Goal: Information Seeking & Learning: Learn about a topic

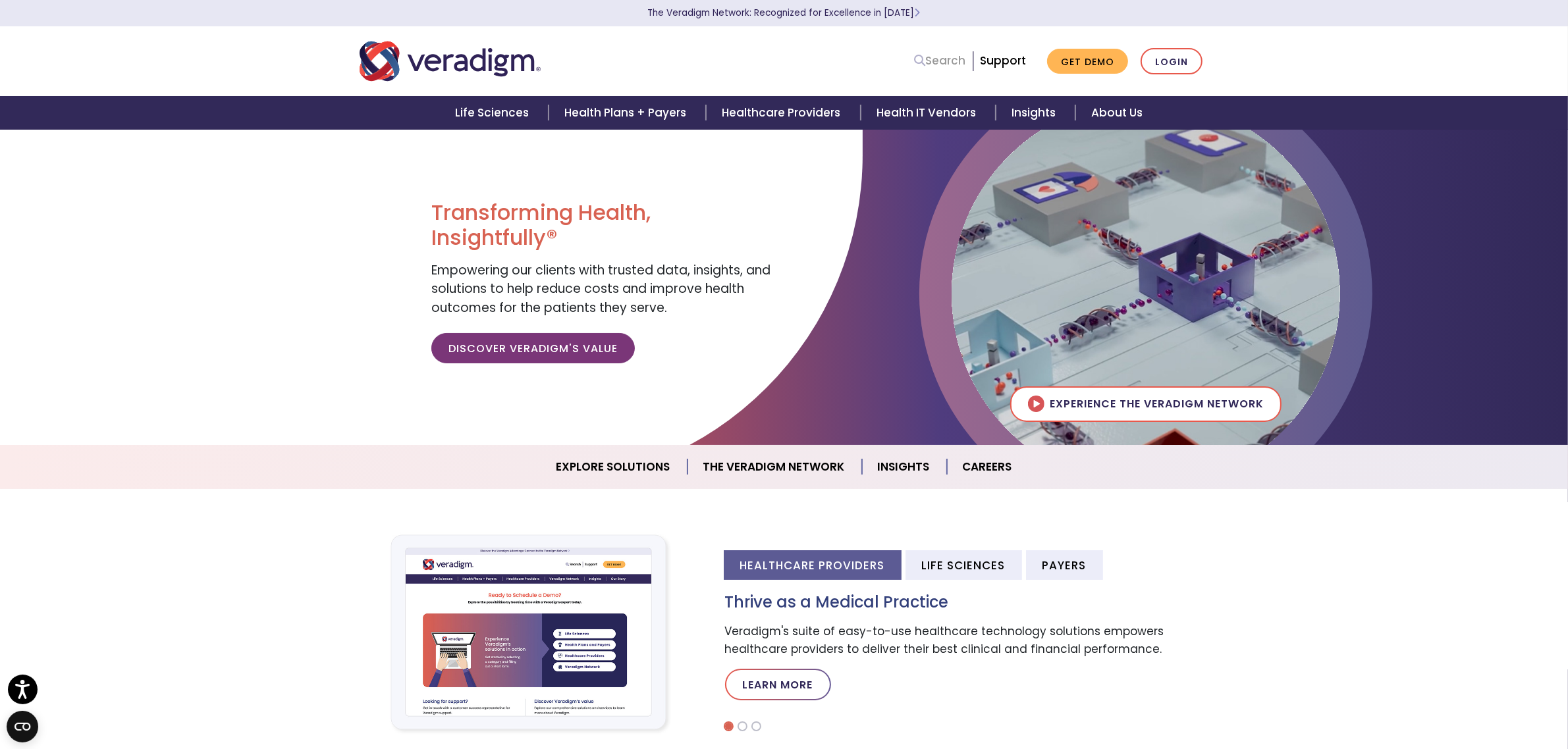
click at [926, 59] on icon at bounding box center [920, 61] width 12 height 12
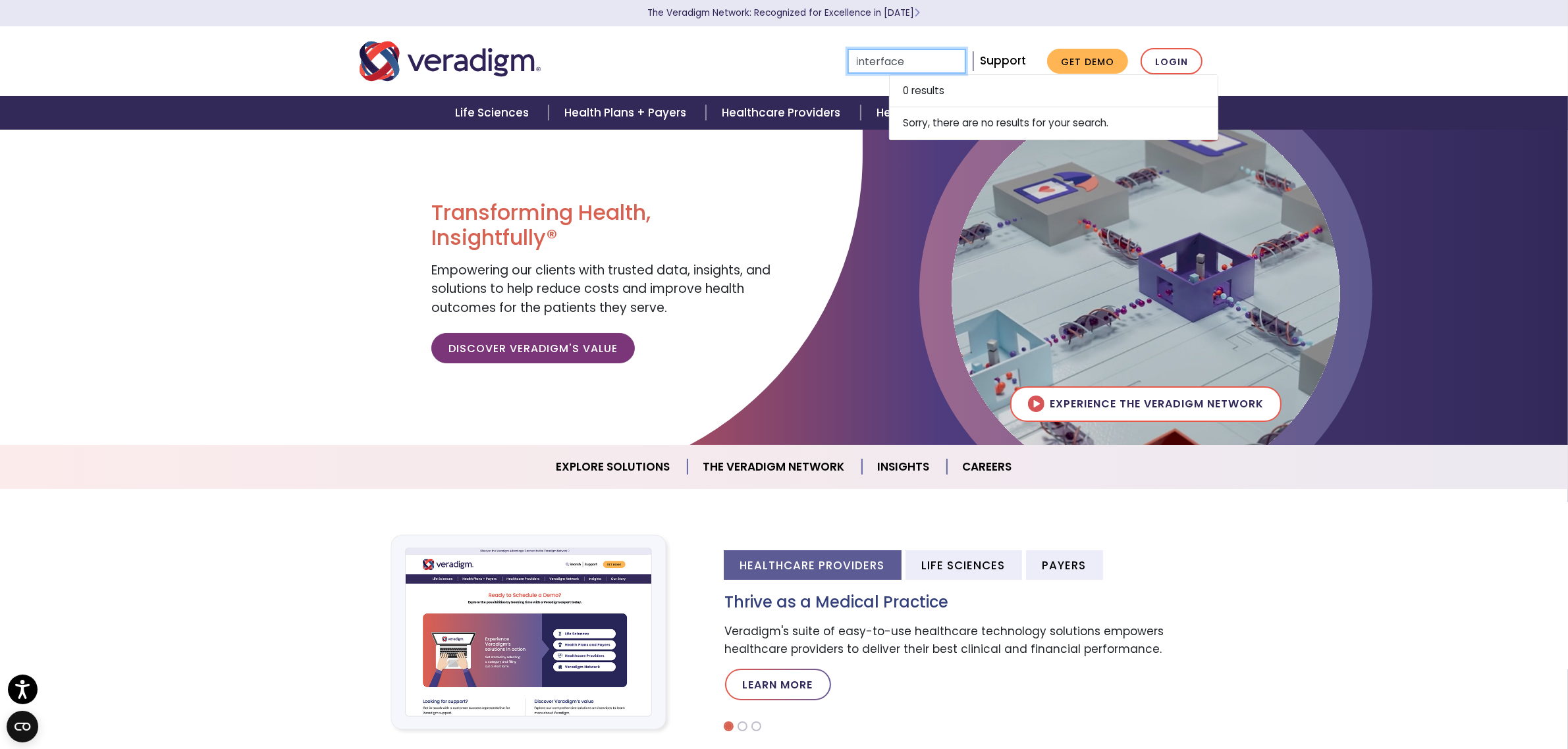
type input "interface"
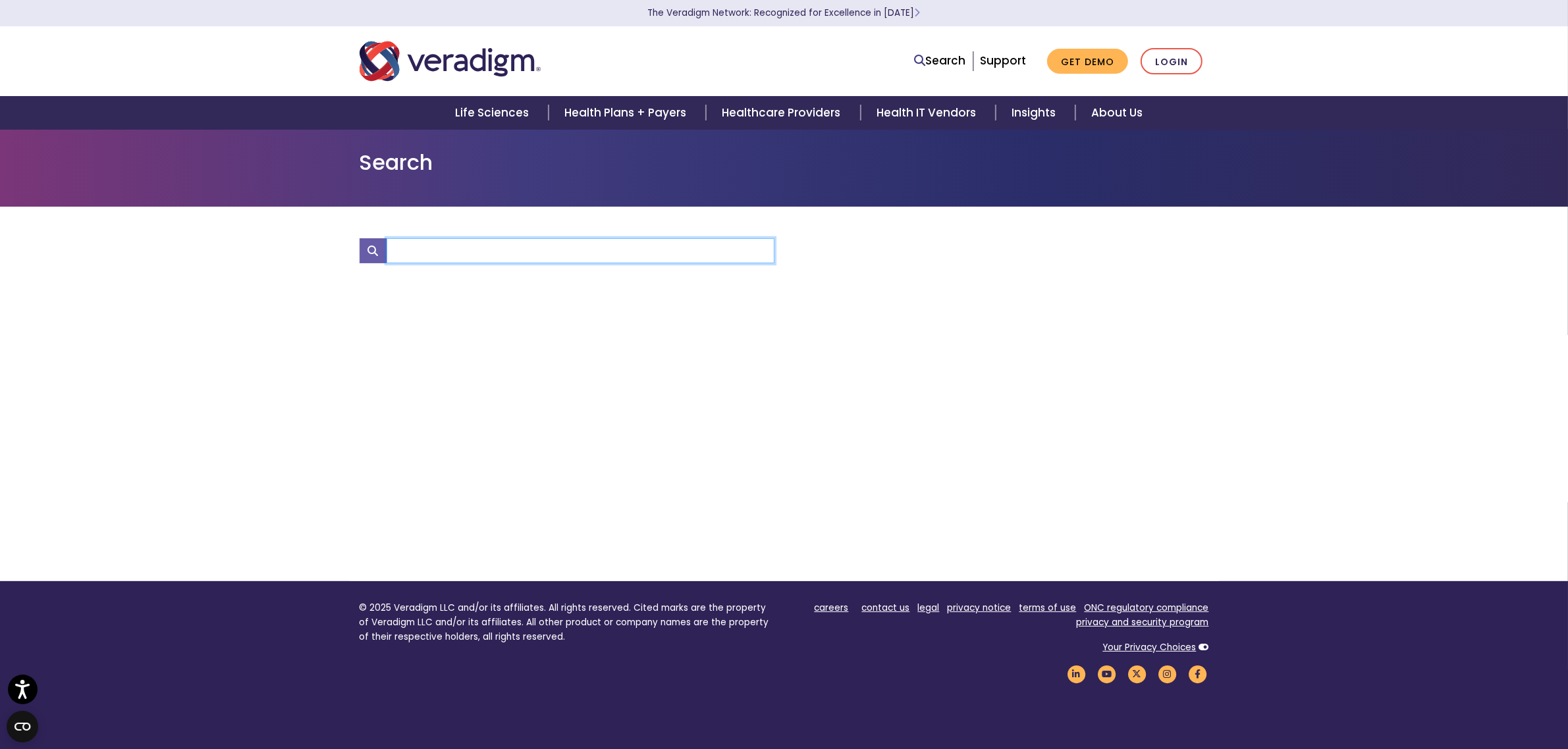
click at [565, 252] on input "Search" at bounding box center [581, 251] width 388 height 25
type input "connectivity"
click at [953, 63] on link "Search" at bounding box center [940, 61] width 51 height 18
click at [934, 59] on link "Search" at bounding box center [940, 61] width 51 height 18
click at [934, 63] on link "Search" at bounding box center [940, 61] width 51 height 18
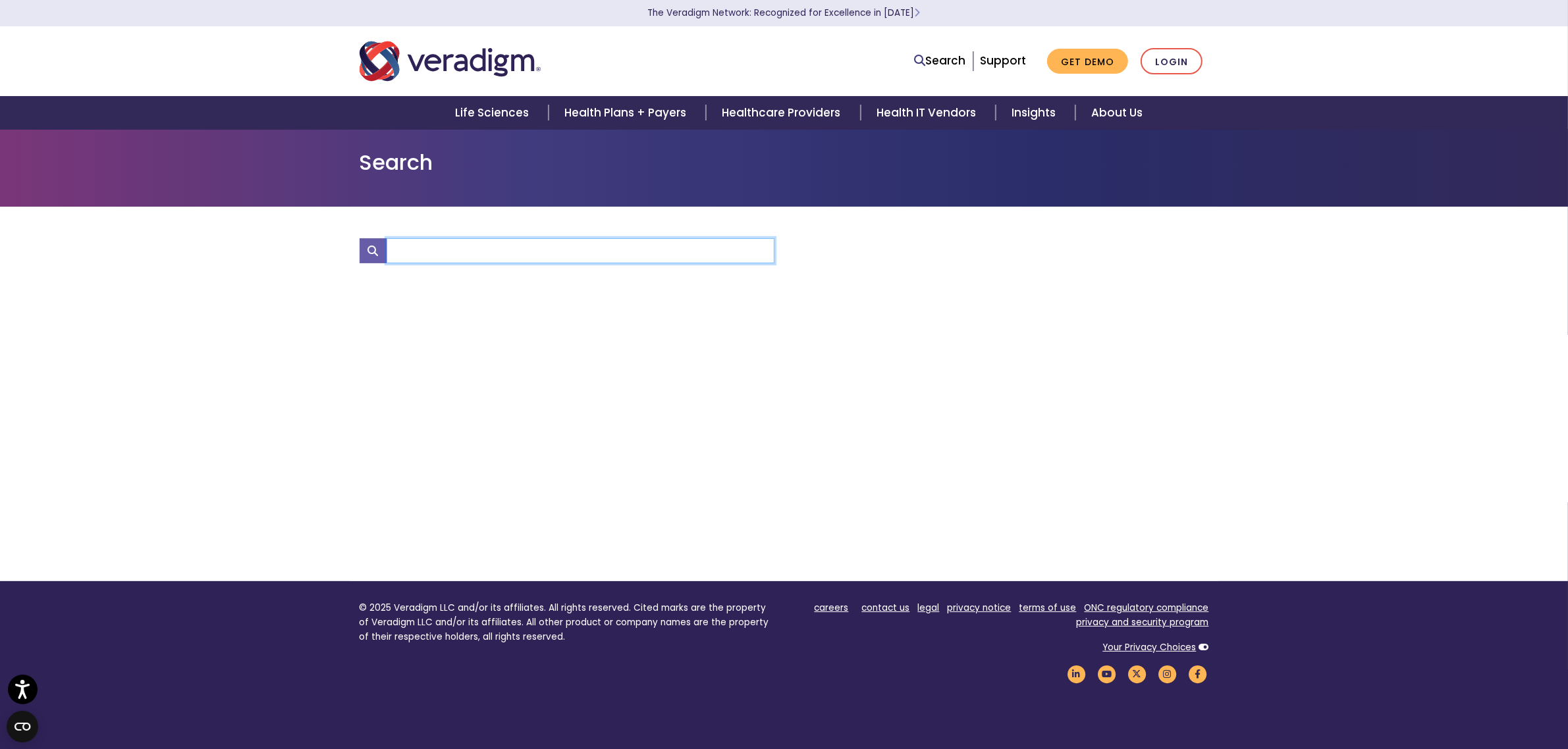
click at [539, 258] on input "Search" at bounding box center [581, 251] width 388 height 25
type input "ekg"
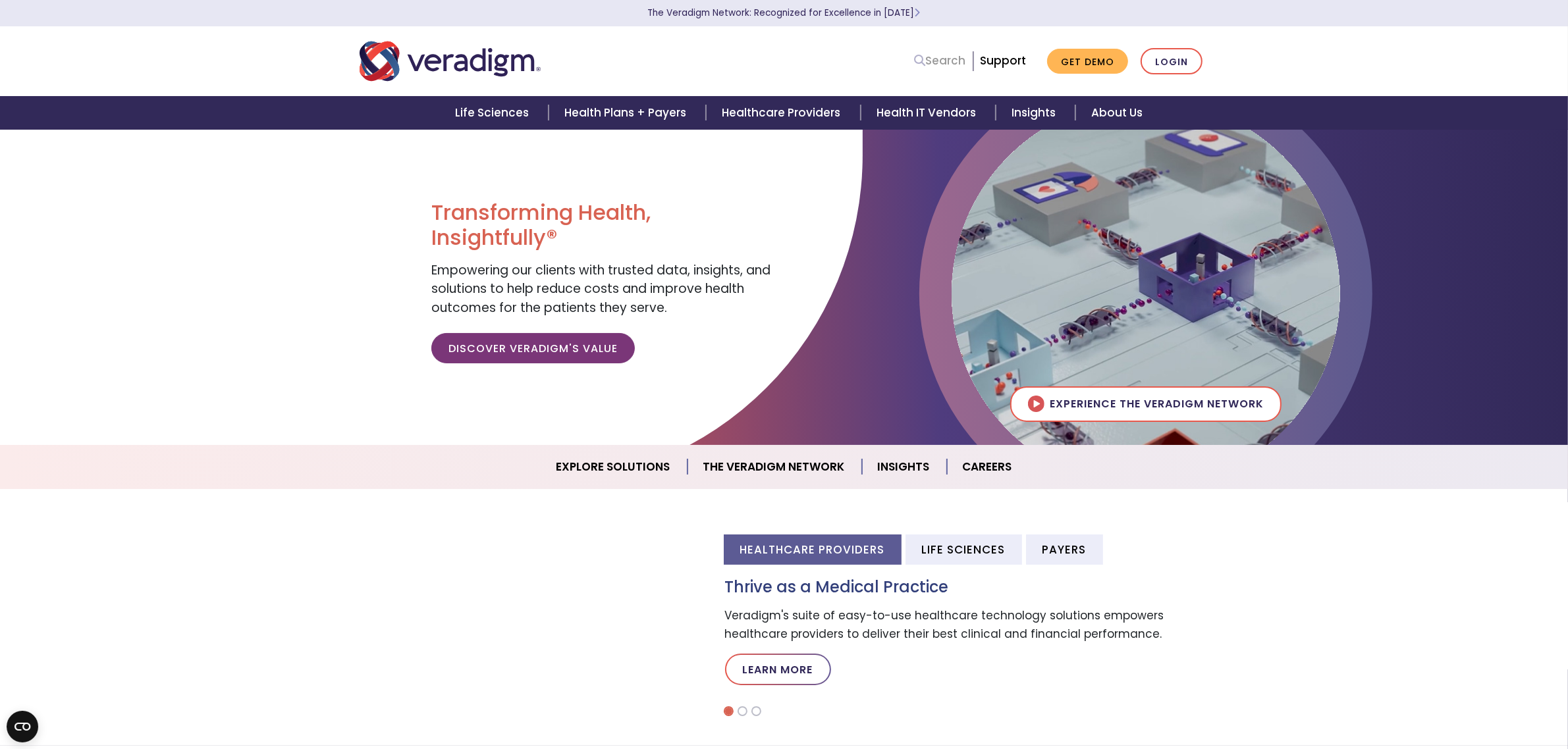
click at [930, 61] on link "Search" at bounding box center [940, 61] width 51 height 18
click at [943, 59] on link "Search" at bounding box center [940, 61] width 51 height 18
click at [966, 60] on link "Search" at bounding box center [940, 61] width 51 height 18
click at [626, 475] on link "Explore Solutions" at bounding box center [615, 467] width 147 height 34
click at [816, 469] on link "The Veradigm Network" at bounding box center [775, 467] width 175 height 34
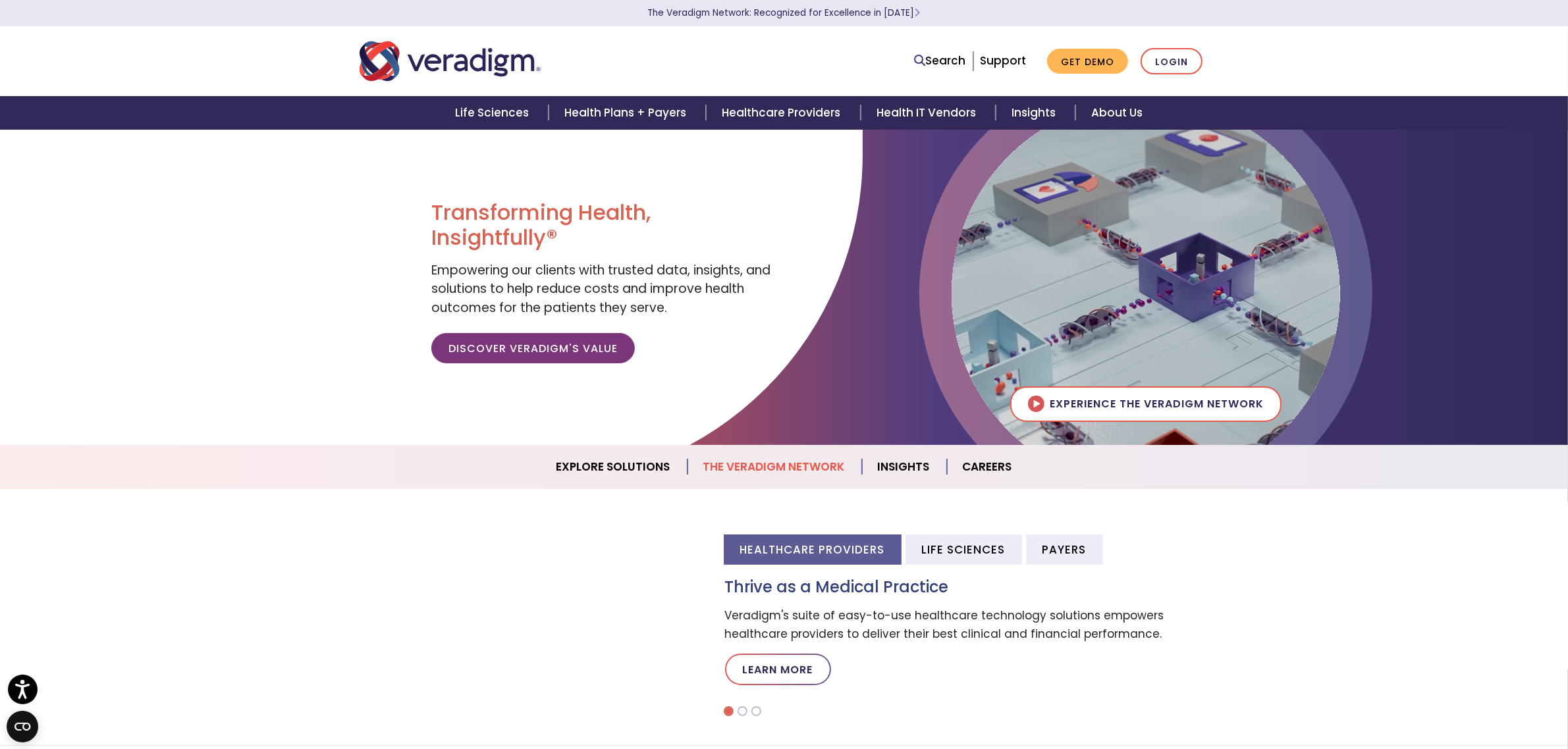
scroll to position [673, 0]
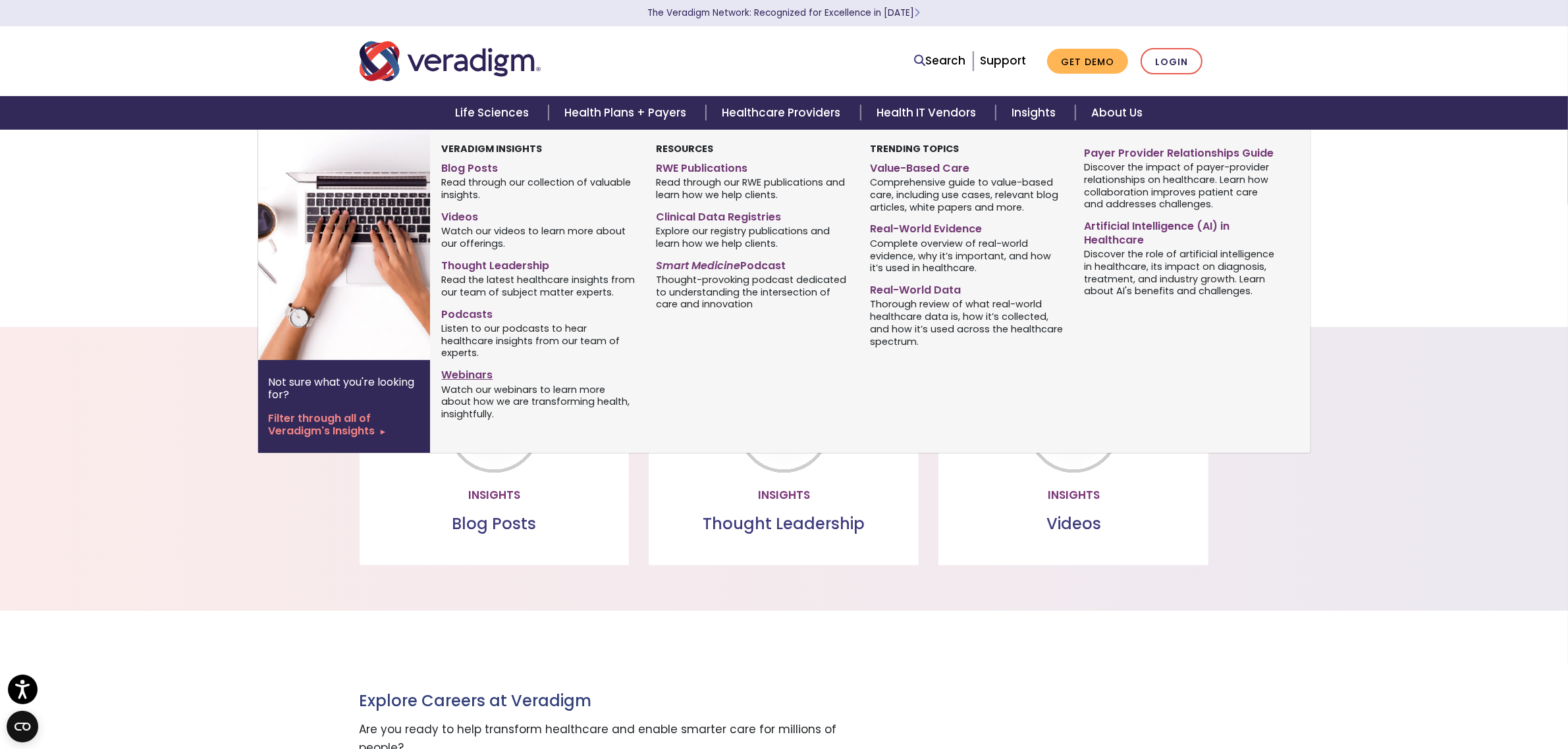
click at [484, 376] on link "Webinars" at bounding box center [538, 373] width 194 height 19
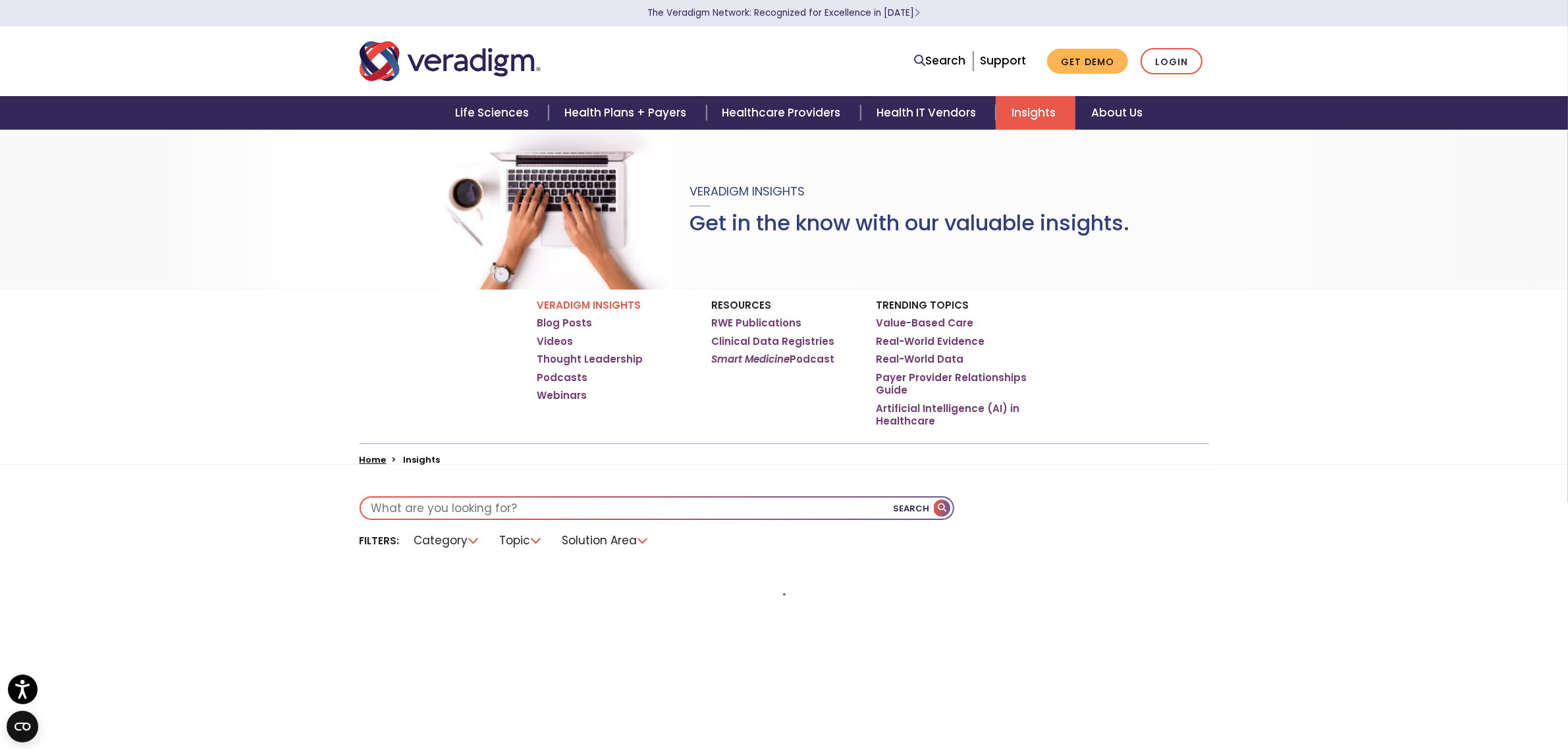
click at [541, 505] on input "text" at bounding box center [656, 508] width 592 height 21
type input "connect"
click at [933, 505] on button "Search" at bounding box center [923, 508] width 59 height 21
click at [942, 508] on button "Search" at bounding box center [923, 508] width 59 height 21
drag, startPoint x: 435, startPoint y: 510, endPoint x: 288, endPoint y: 508, distance: 147.0
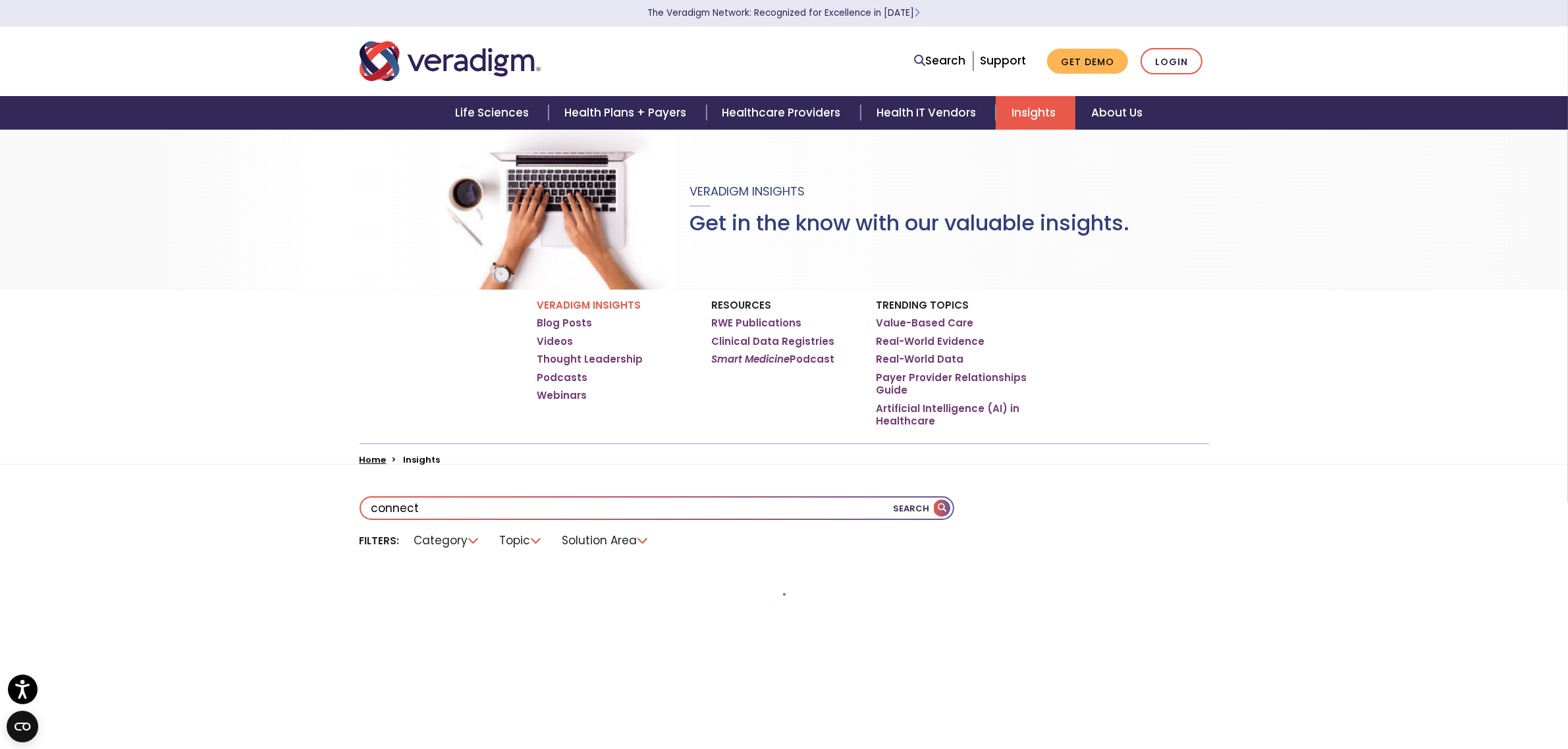
click at [288, 508] on div "connect Search Topic" at bounding box center [784, 652] width 1568 height 375
click at [631, 538] on li "Solution Area" at bounding box center [606, 541] width 103 height 20
click at [643, 540] on li "Solution Area" at bounding box center [606, 541] width 103 height 20
click at [604, 541] on li "Solution Area" at bounding box center [606, 541] width 103 height 20
click at [636, 537] on li "Solution Area" at bounding box center [606, 541] width 103 height 20
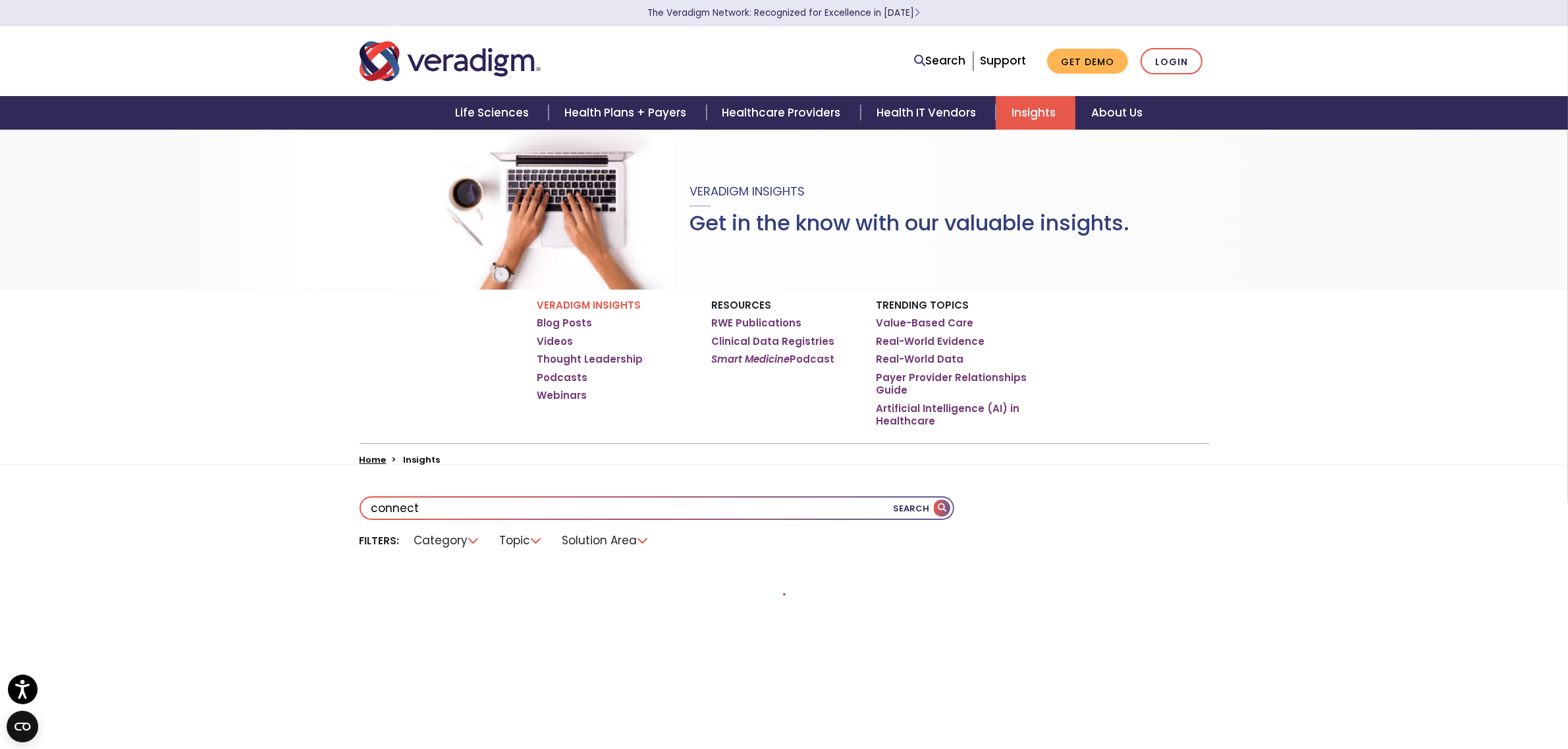
click at [639, 539] on li "Solution Area" at bounding box center [606, 541] width 103 height 20
click at [565, 539] on li "Solution Area" at bounding box center [606, 541] width 103 height 20
click at [432, 540] on li "Category" at bounding box center [447, 541] width 82 height 20
drag, startPoint x: 394, startPoint y: 535, endPoint x: 521, endPoint y: 535, distance: 127.0
click at [501, 535] on ul "Filters: Category Topic Solution Area" at bounding box center [785, 541] width 850 height 20
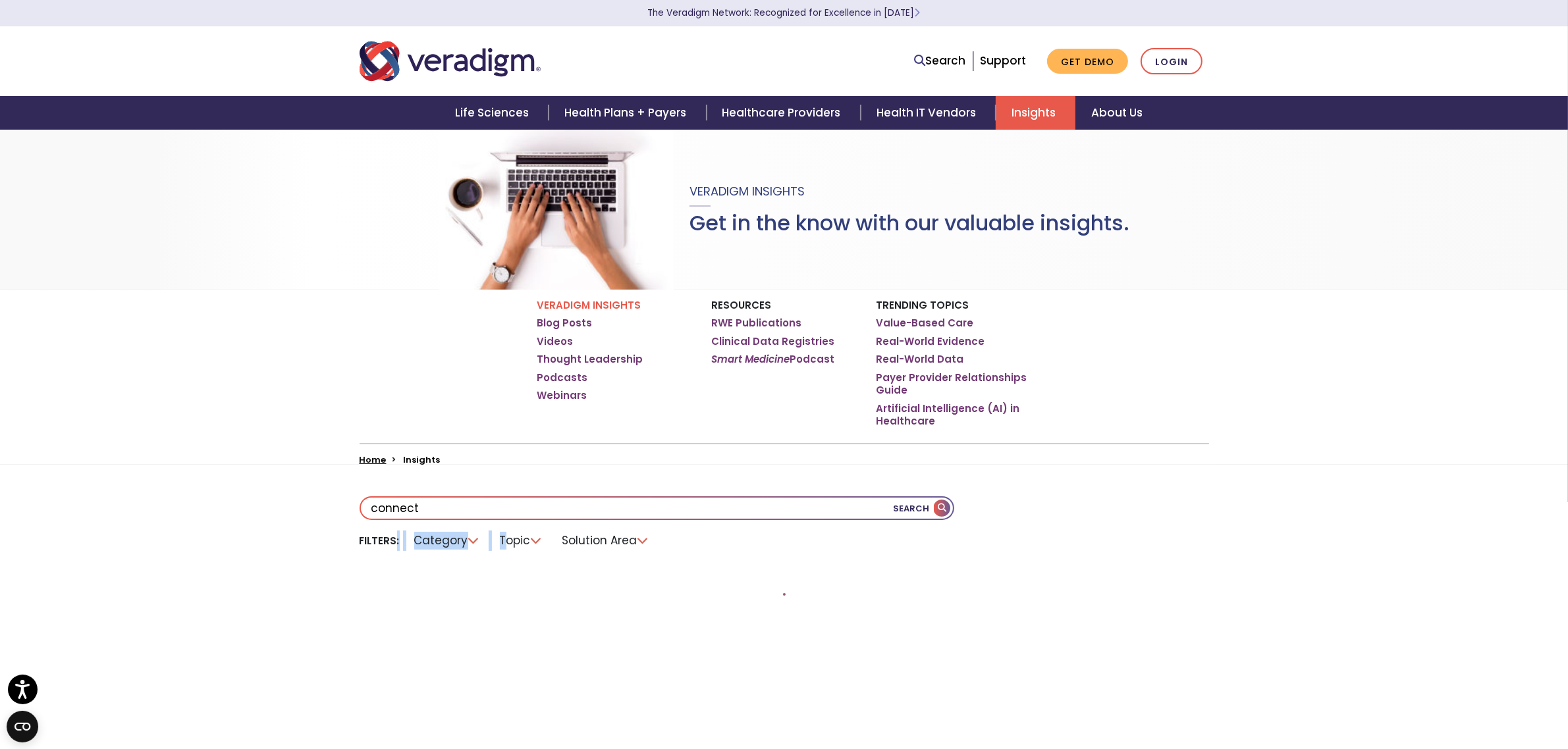
drag, startPoint x: 501, startPoint y: 546, endPoint x: 607, endPoint y: 526, distance: 107.9
click at [501, 546] on li "Topic" at bounding box center [521, 541] width 59 height 20
click at [369, 454] on link "Home" at bounding box center [373, 459] width 27 height 12
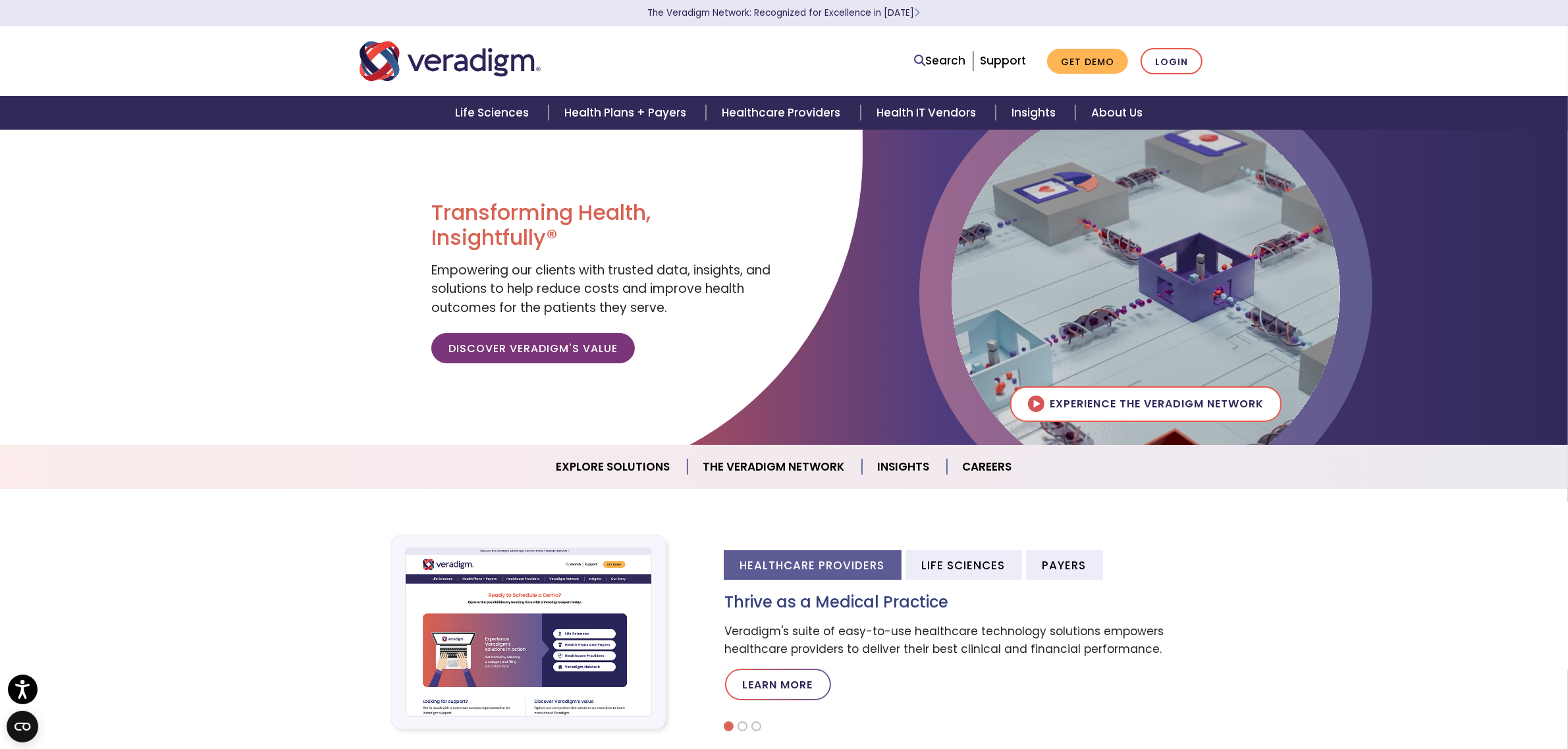
scroll to position [82, 0]
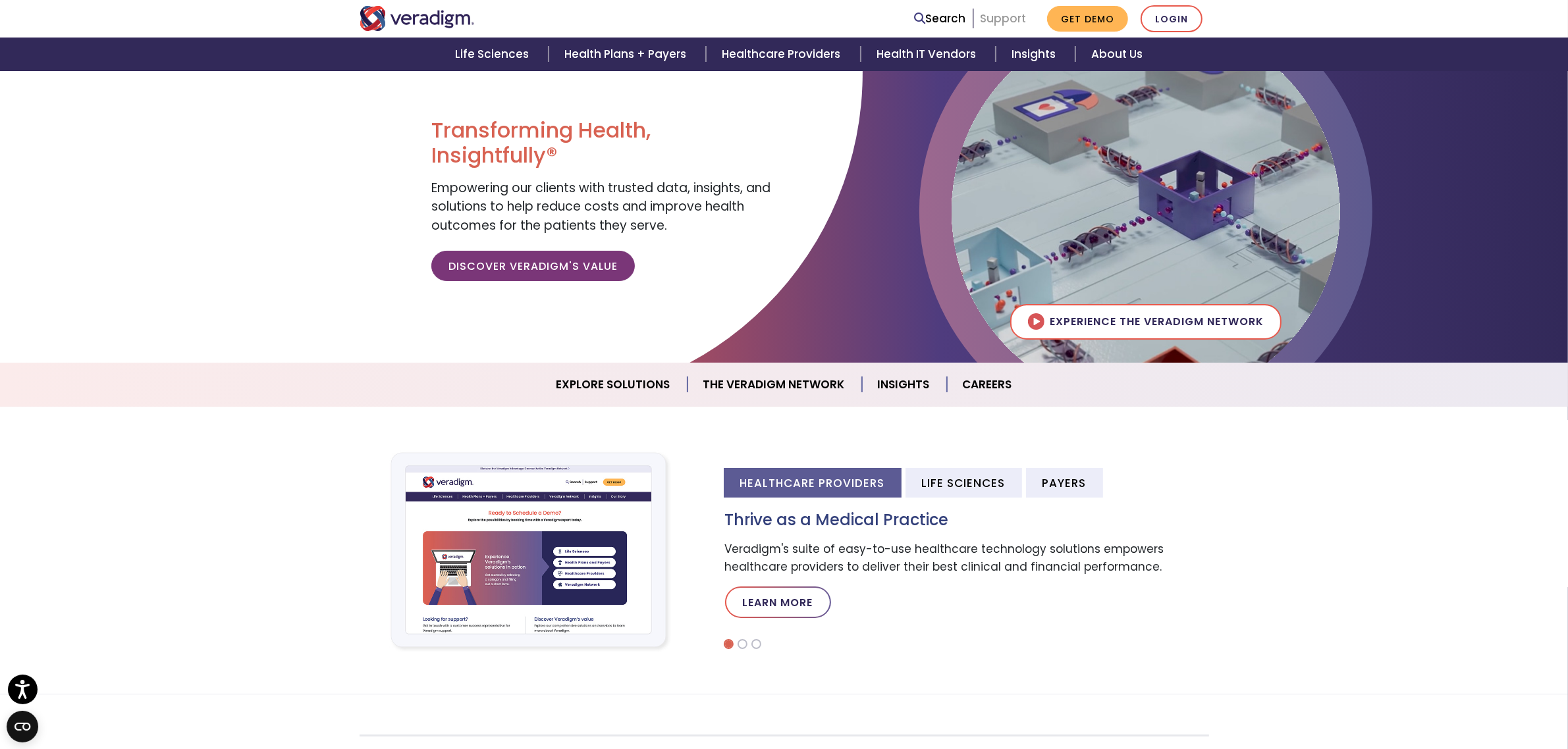
click at [1000, 12] on link "Support" at bounding box center [1003, 19] width 46 height 16
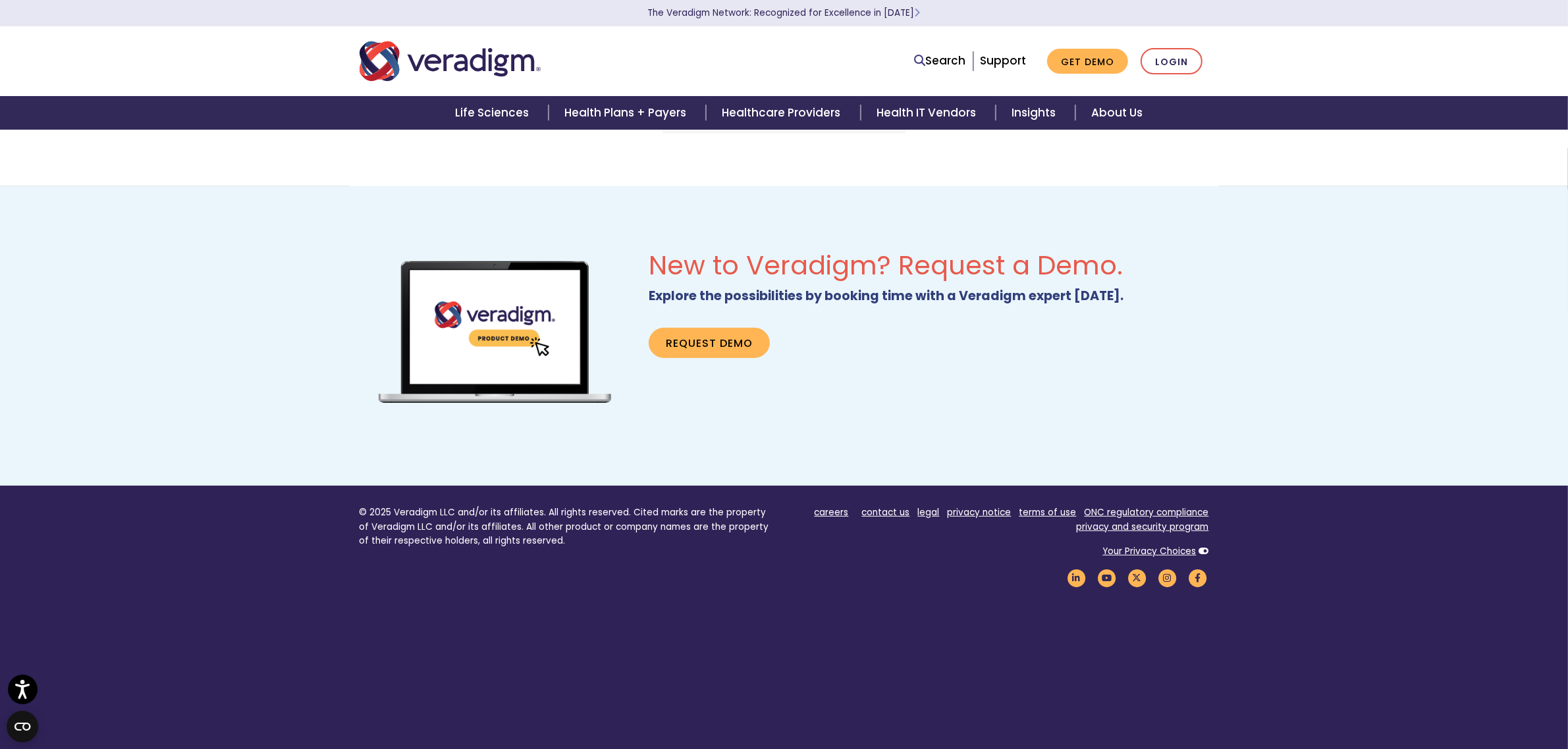
scroll to position [705, 0]
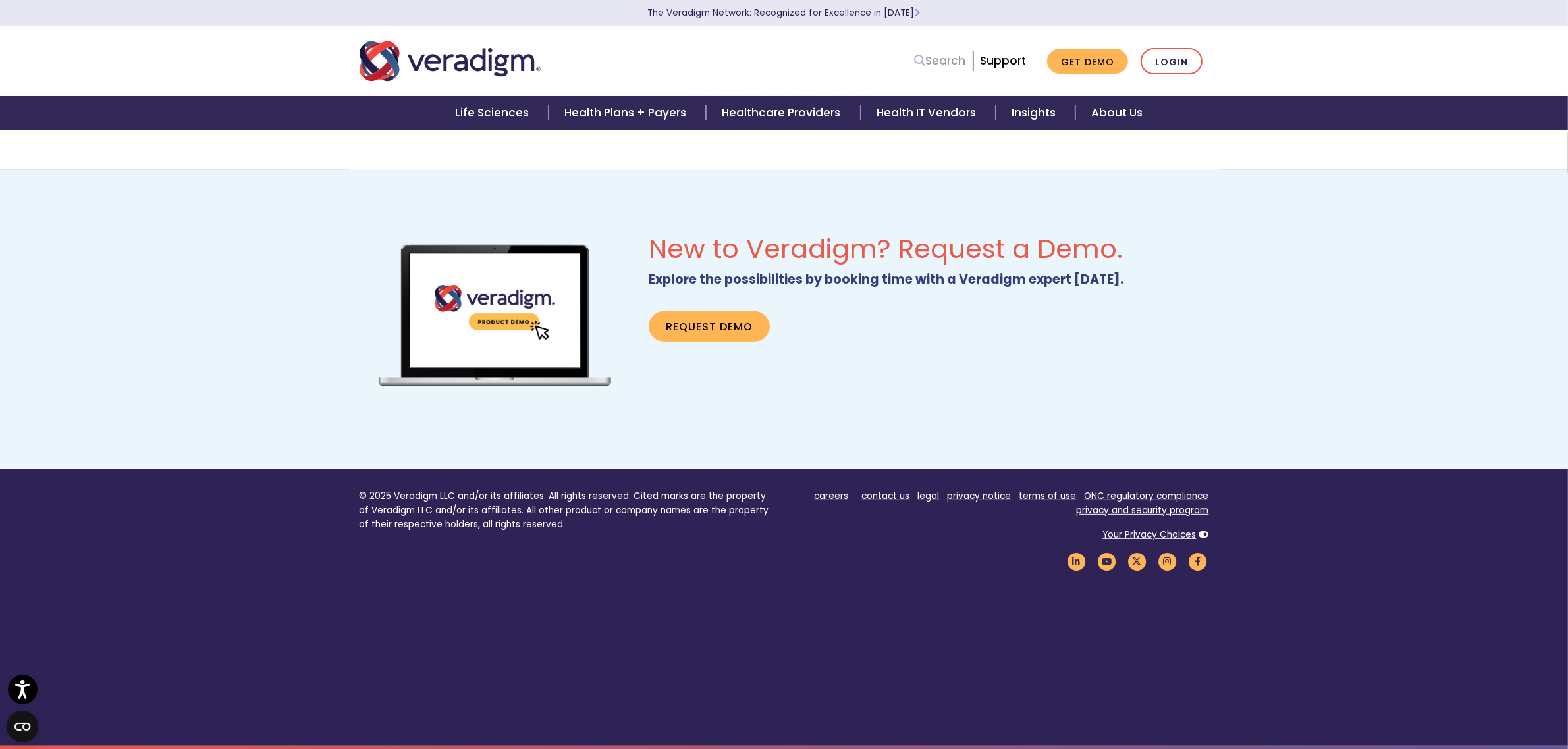
click at [938, 63] on link "Search" at bounding box center [940, 61] width 51 height 18
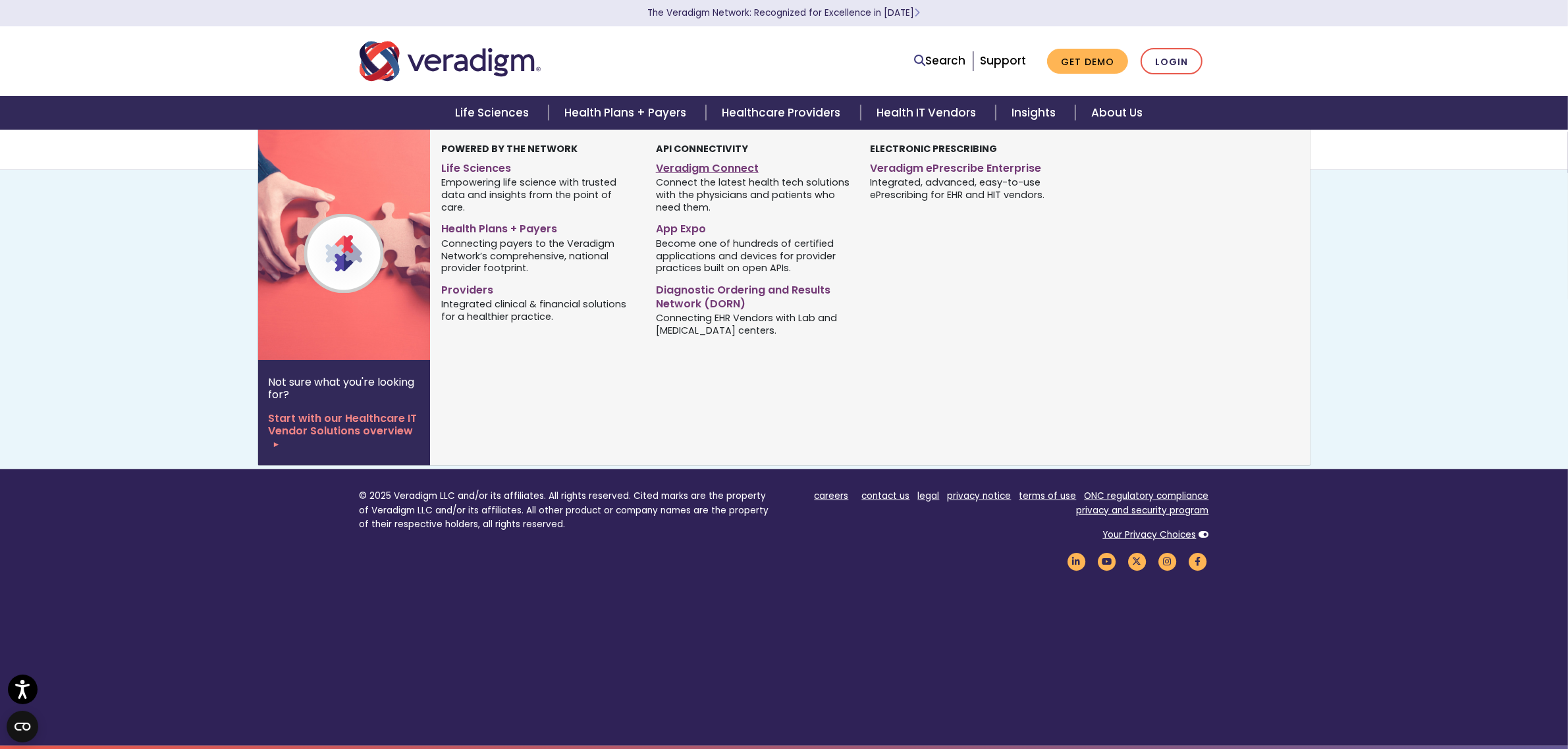
click at [725, 171] on link "Veradigm Connect" at bounding box center [753, 166] width 194 height 19
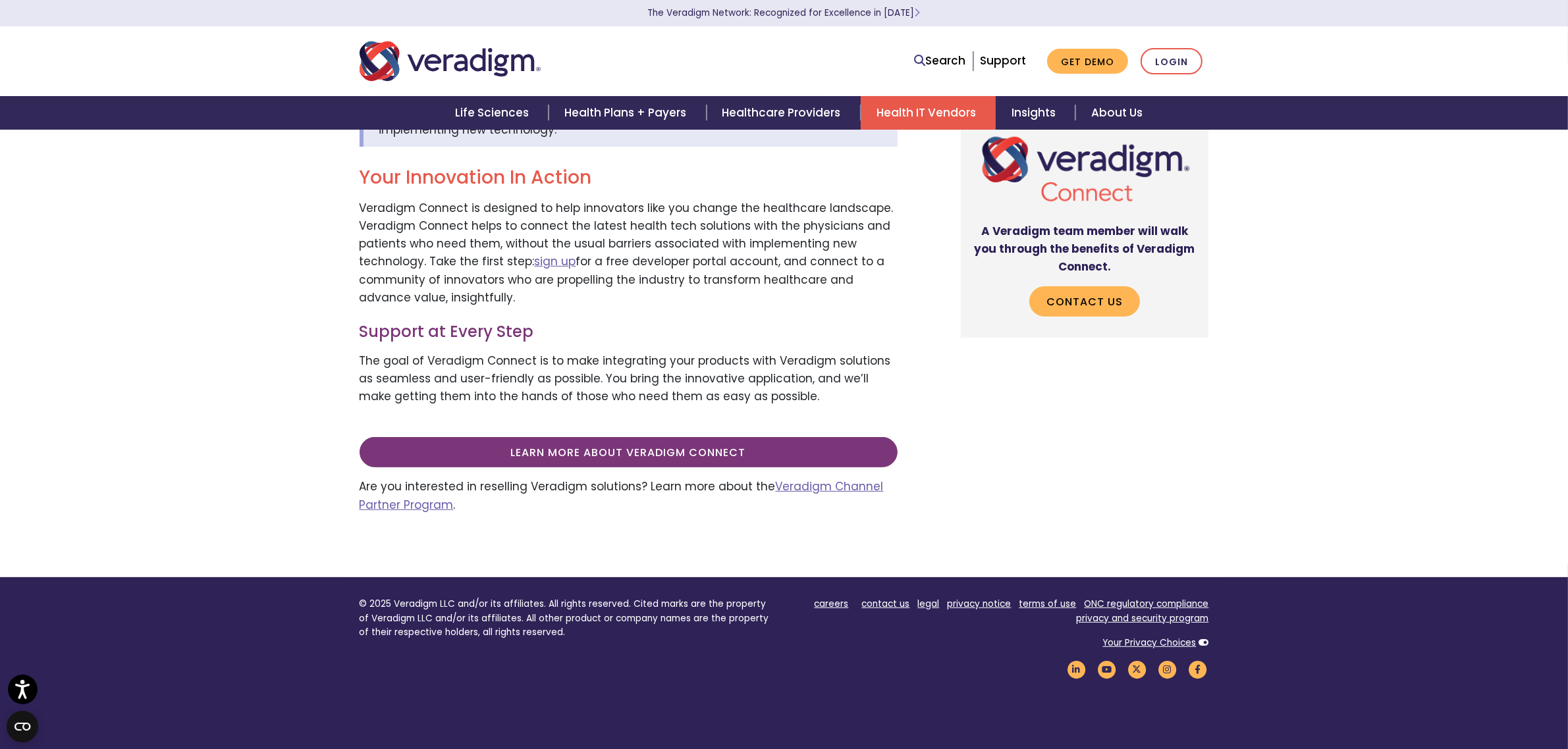
scroll to position [412, 0]
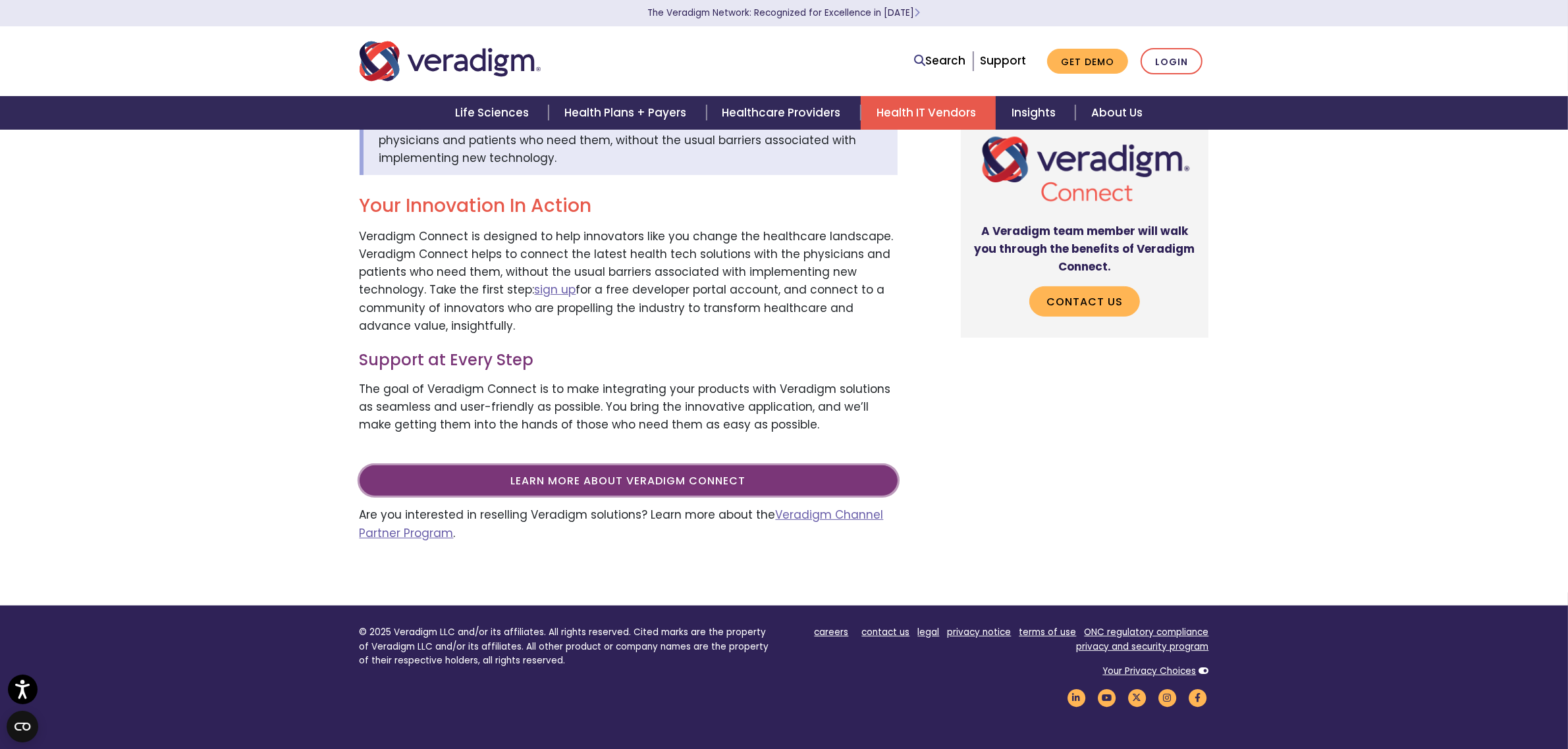
click at [736, 492] on link "Learn more about Veradigm Connect" at bounding box center [629, 481] width 538 height 30
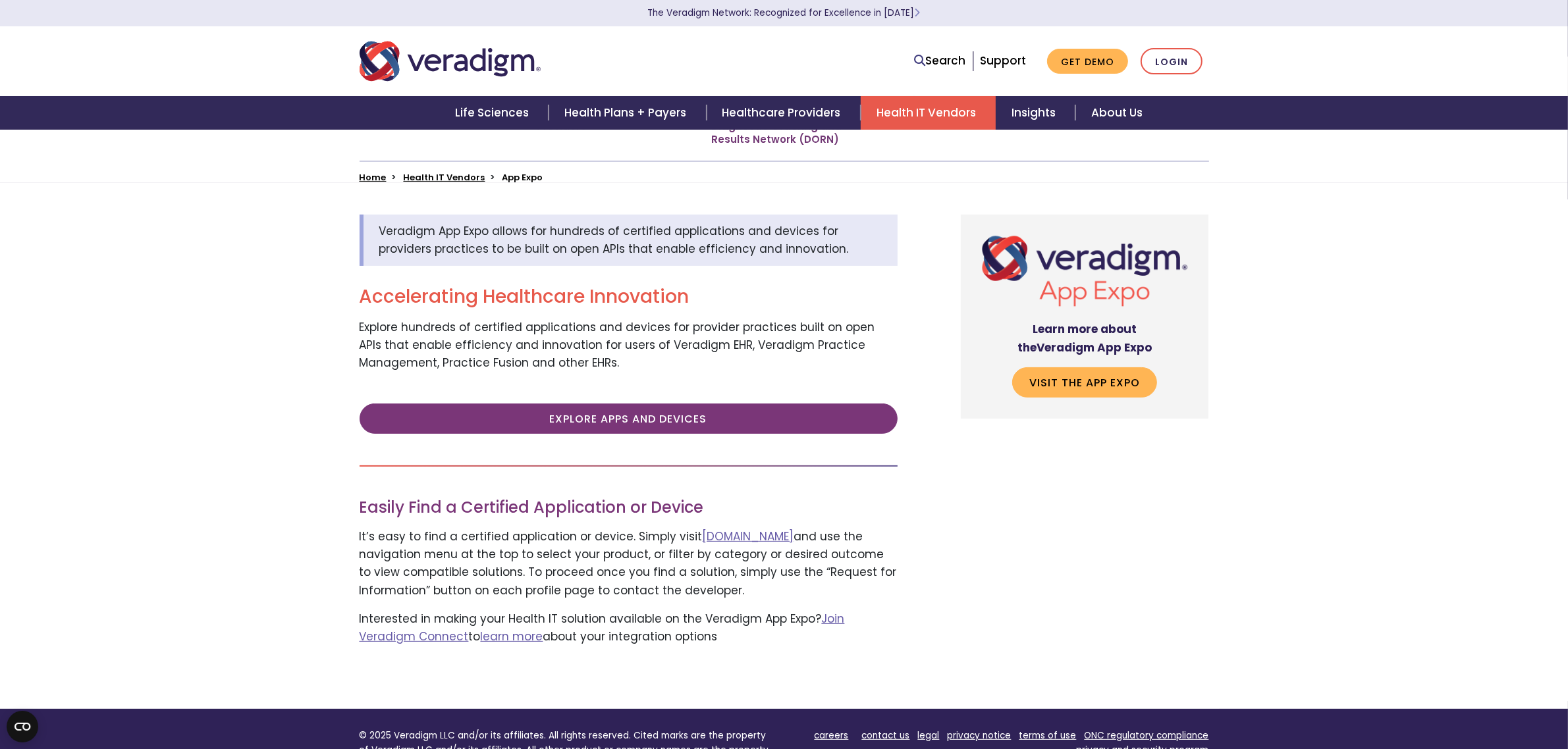
scroll to position [329, 0]
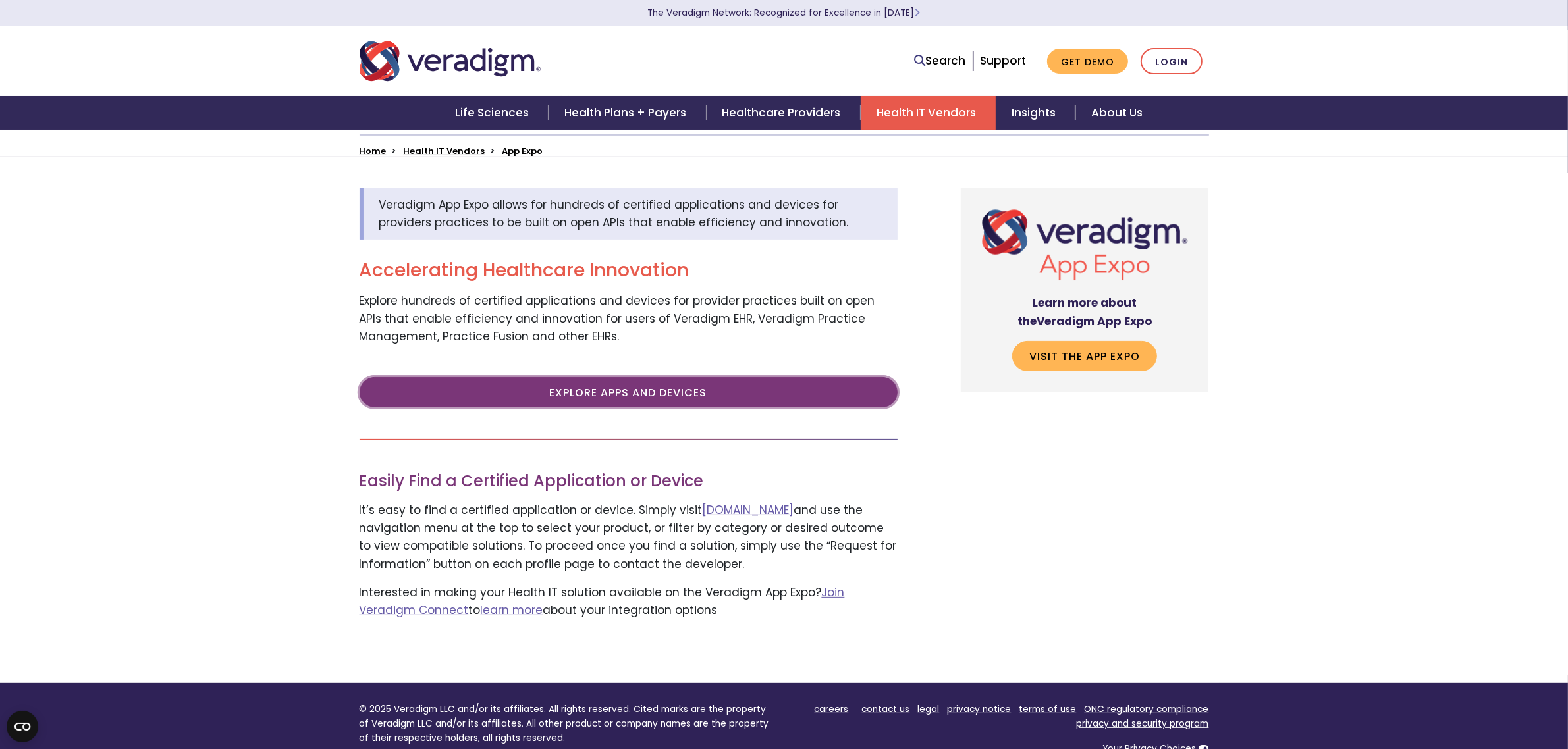
click at [648, 386] on link "Explore Apps and Devices" at bounding box center [629, 392] width 538 height 30
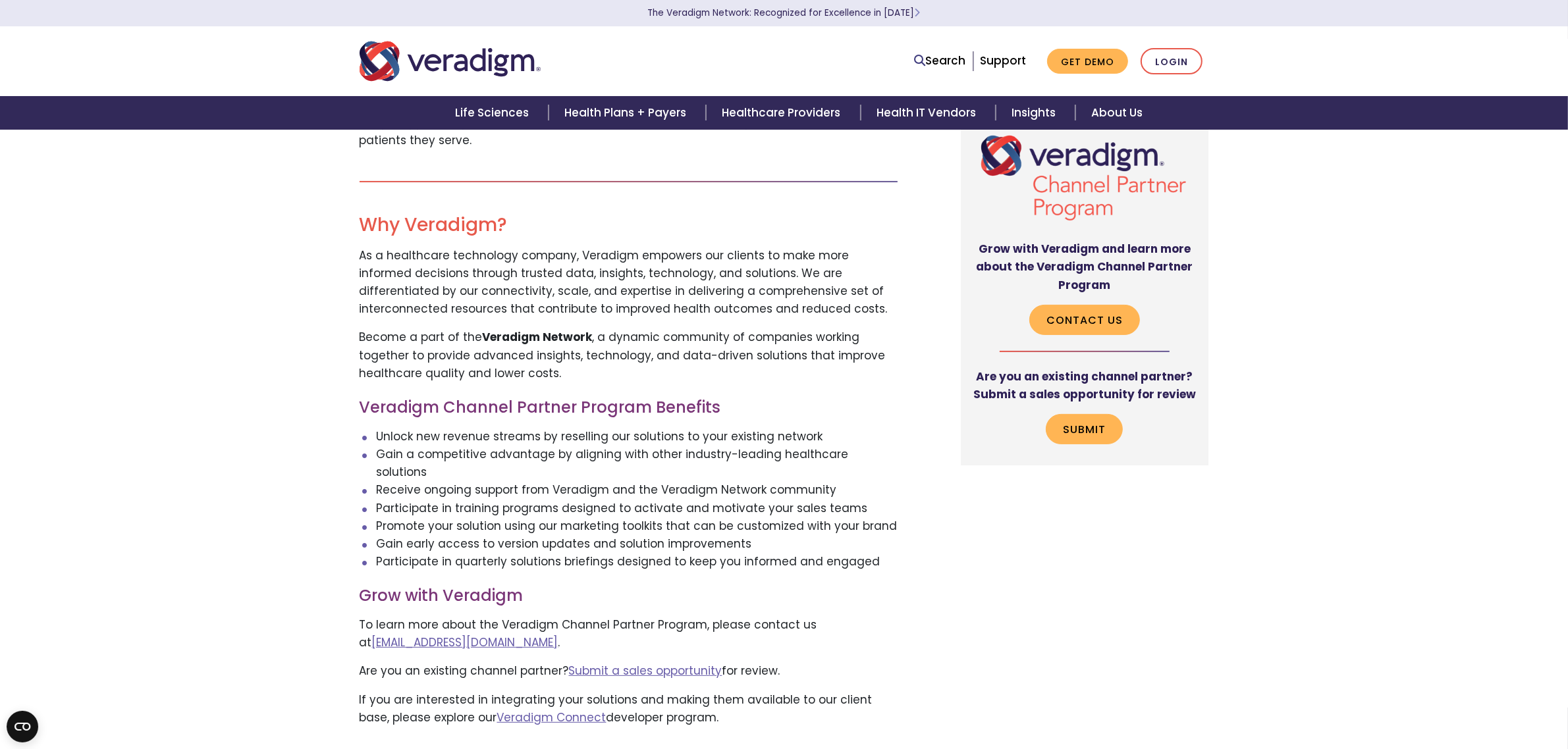
scroll to position [329, 0]
